Goal: Navigation & Orientation: Find specific page/section

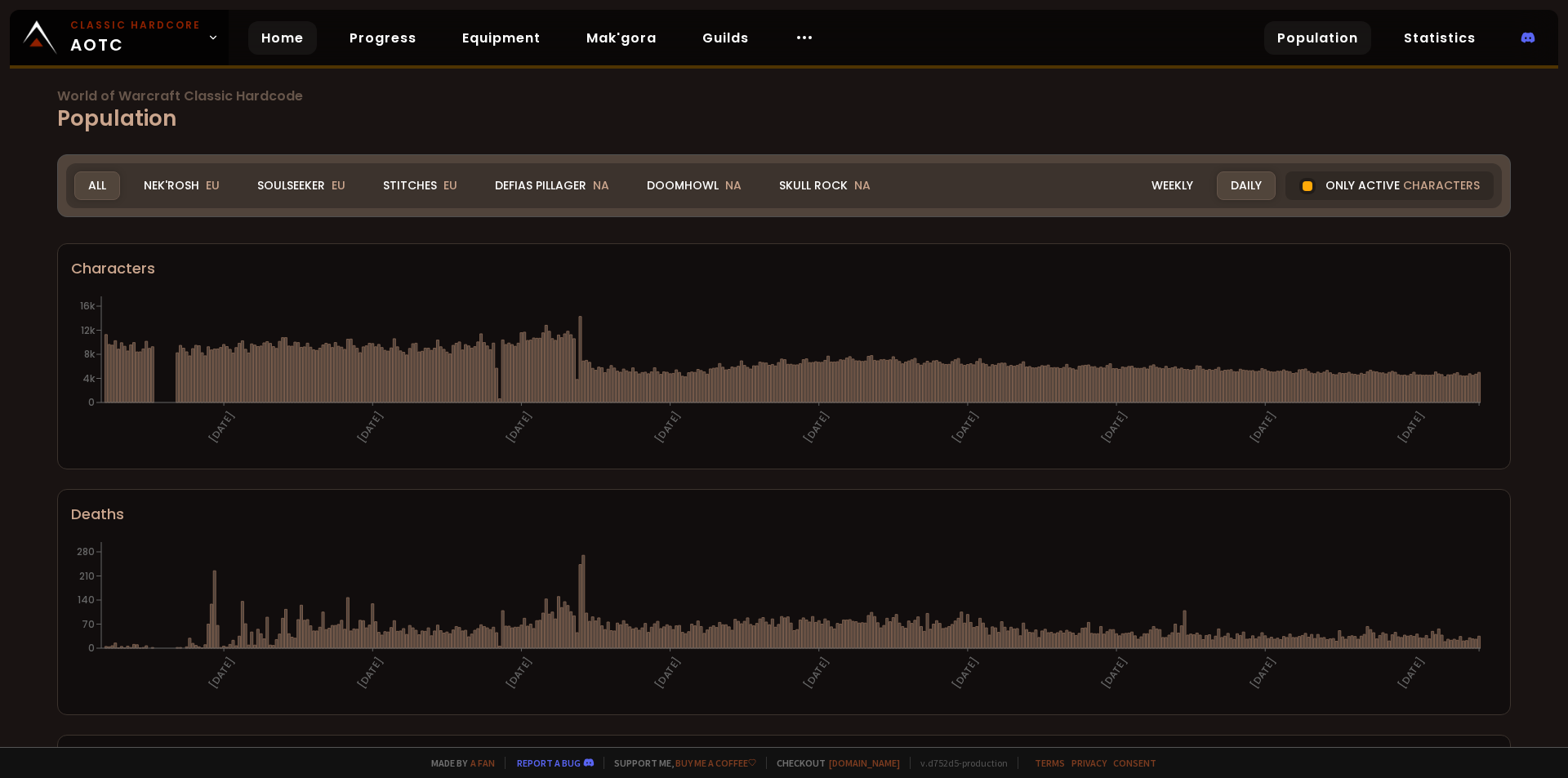
click at [283, 43] on link "Home" at bounding box center [283, 38] width 68 height 33
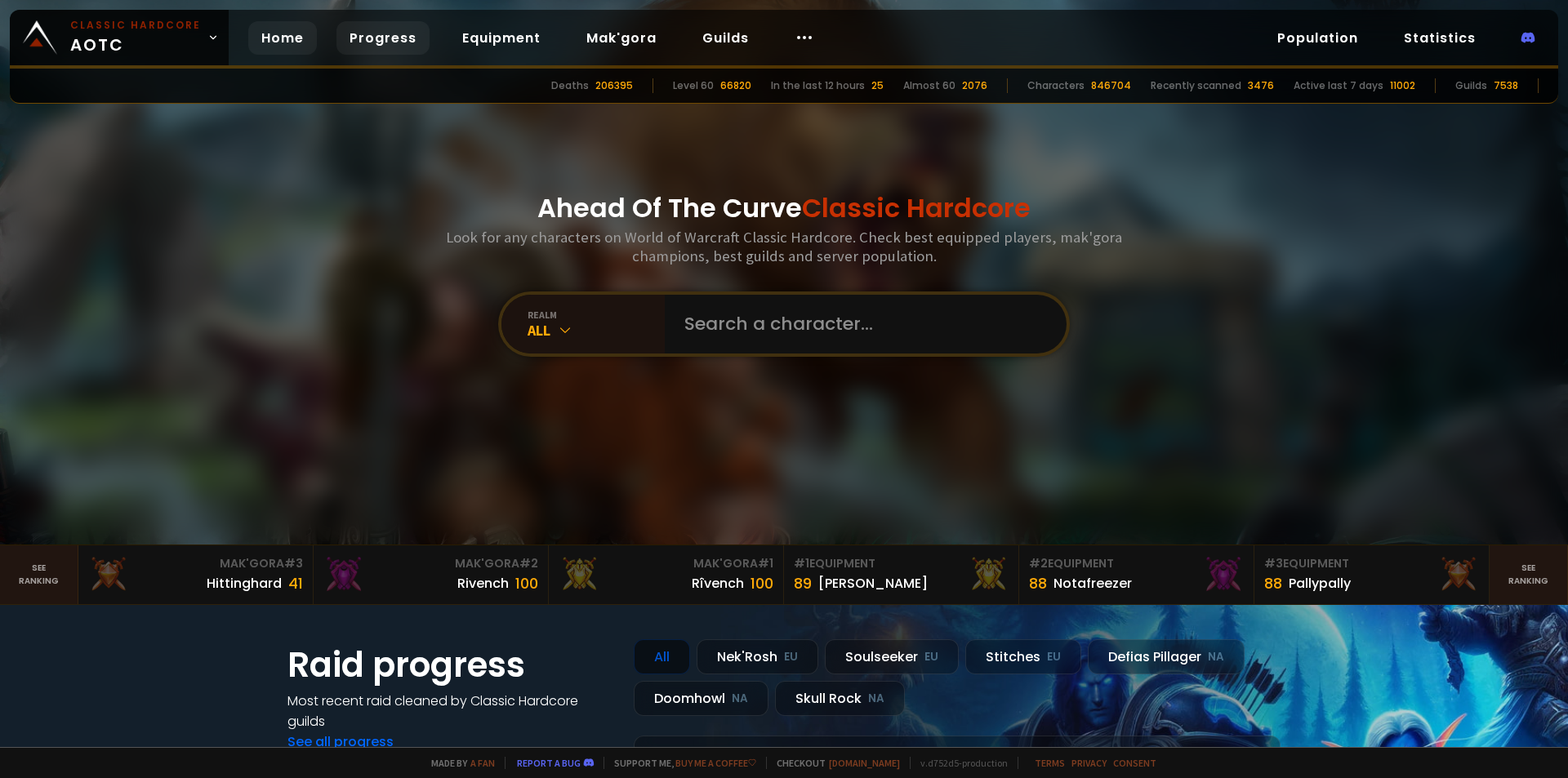
click at [382, 40] on link "Progress" at bounding box center [382, 38] width 93 height 33
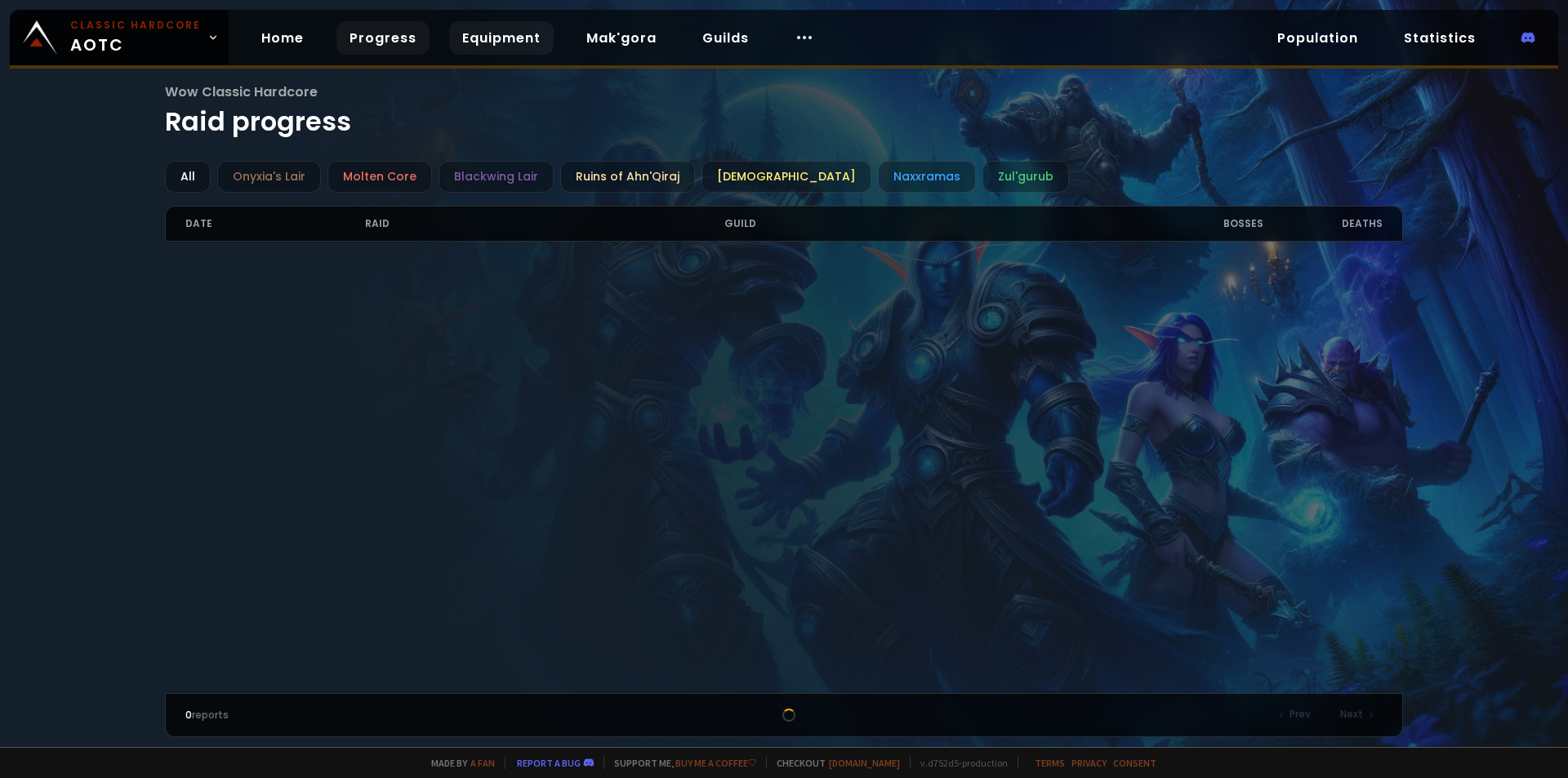
click at [518, 37] on link "Equipment" at bounding box center [501, 38] width 104 height 33
